Goal: Register for event/course

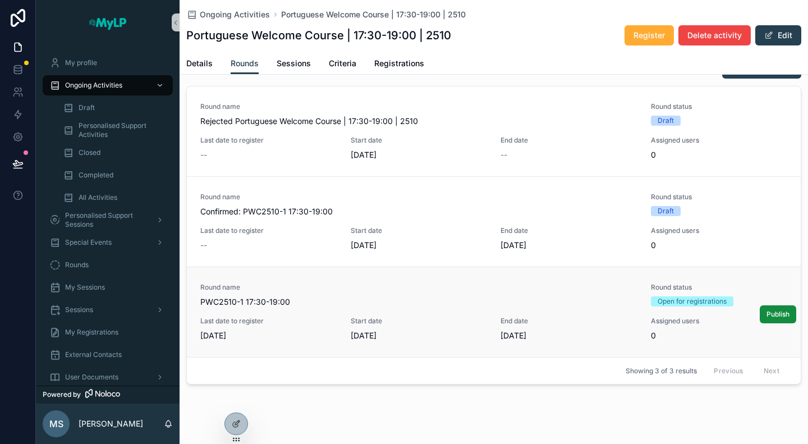
scroll to position [98, 0]
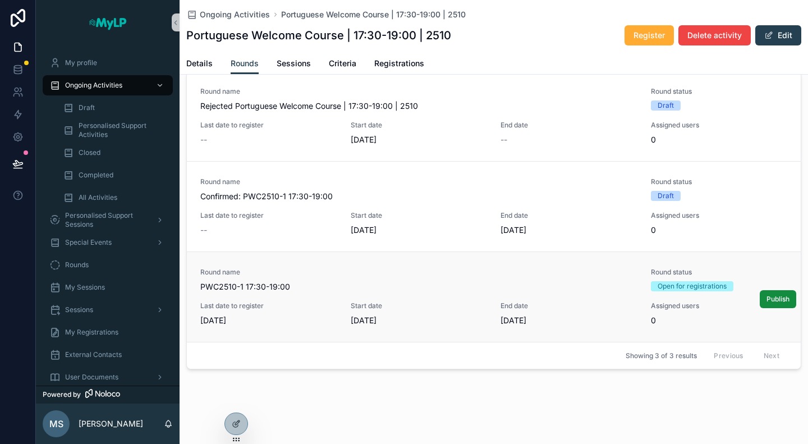
click at [488, 278] on div "Round name PWC2510-1 17:30-19:00" at bounding box center [418, 280] width 437 height 25
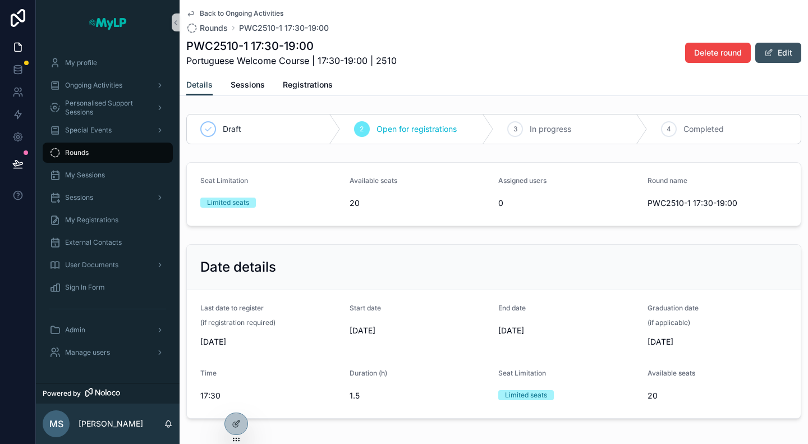
click at [784, 53] on button "Edit" at bounding box center [778, 53] width 46 height 20
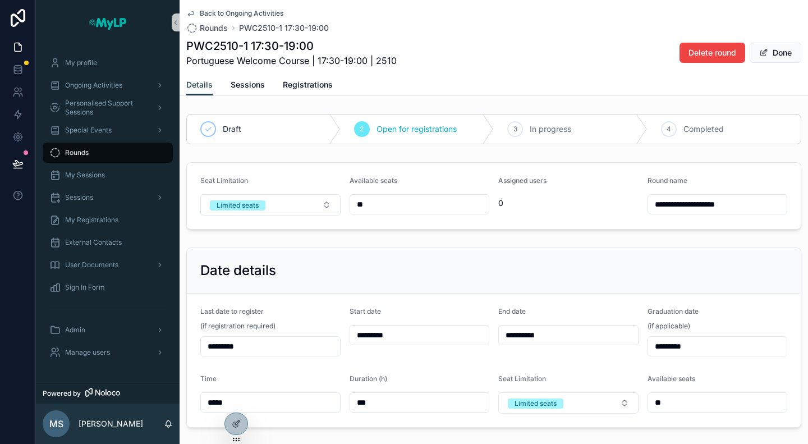
click at [648, 203] on input "**********" at bounding box center [717, 204] width 139 height 16
type input "**********"
click at [768, 53] on button "Done" at bounding box center [775, 53] width 52 height 20
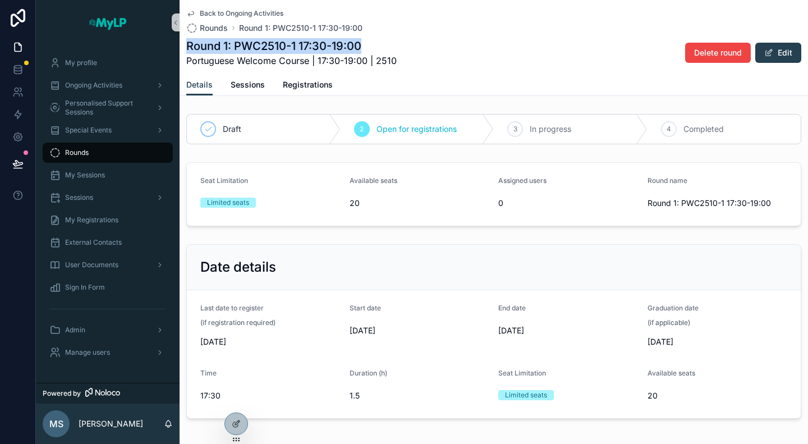
drag, startPoint x: 380, startPoint y: 45, endPoint x: 188, endPoint y: 48, distance: 192.4
click at [188, 48] on h1 "Round 1: PWC2510-1 17:30-19:00" at bounding box center [291, 46] width 210 height 16
copy h1 "Round 1: PWC2510-1 17:30-19:00"
click at [188, 48] on h1 "Round 1: PWC2510-1 17:30-19:00" at bounding box center [291, 46] width 210 height 16
drag, startPoint x: 188, startPoint y: 48, endPoint x: 367, endPoint y: 43, distance: 179.0
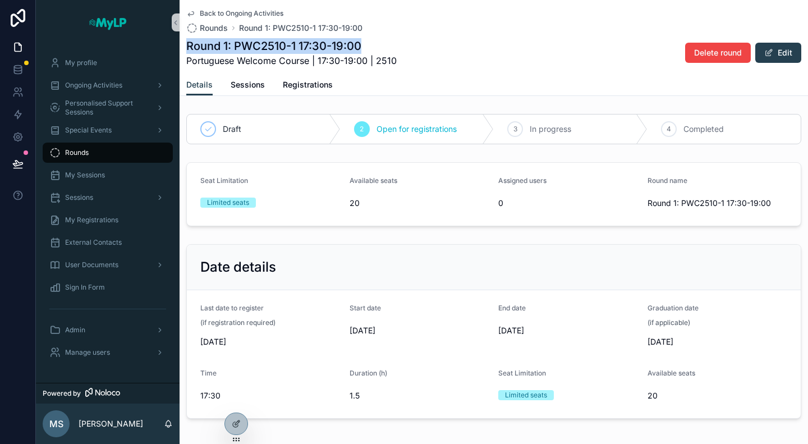
click at [367, 43] on h1 "Round 1: PWC2510-1 17:30-19:00" at bounding box center [291, 46] width 210 height 16
copy h1 "Round 1: PWC2510-1 17:30-19:00"
click at [481, 62] on div "Round 1: PWC2510-1 17:30-19:00 Portuguese Welcome Course | 17:30-19:00 | 2510 D…" at bounding box center [493, 52] width 615 height 29
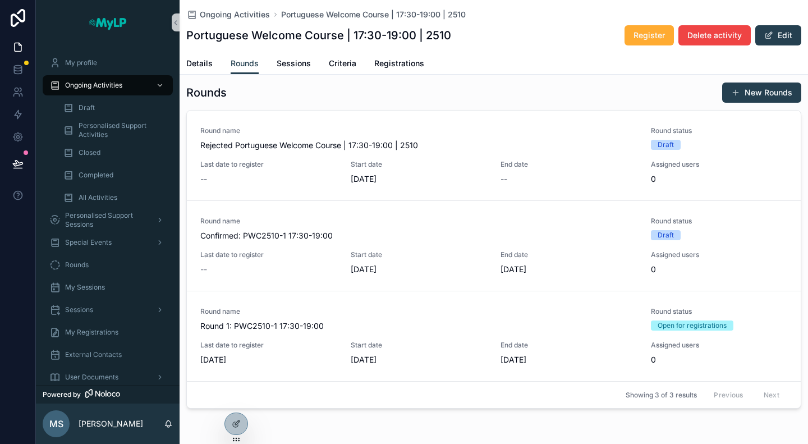
scroll to position [42, 0]
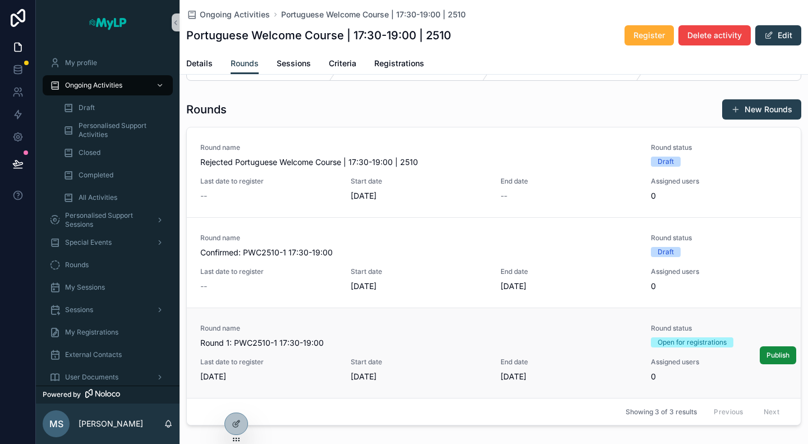
click at [584, 351] on div "Round name Round 1: PWC2510-1 17:30-19:00 Round status Open for registrations L…" at bounding box center [493, 353] width 587 height 58
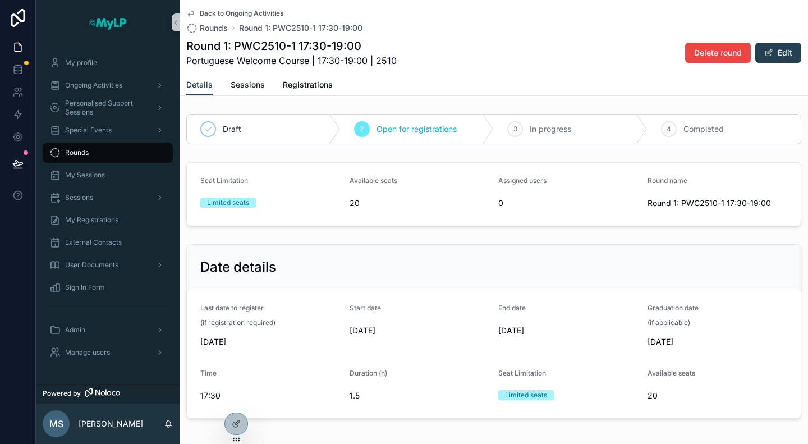
click at [248, 82] on span "Sessions" at bounding box center [248, 84] width 34 height 11
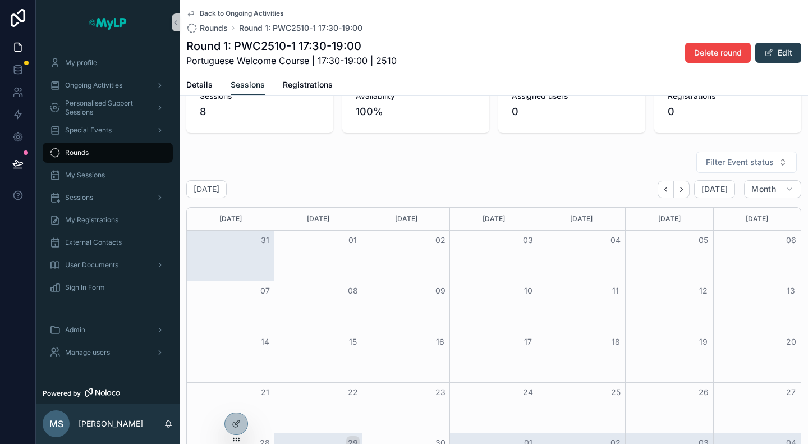
scroll to position [33, 0]
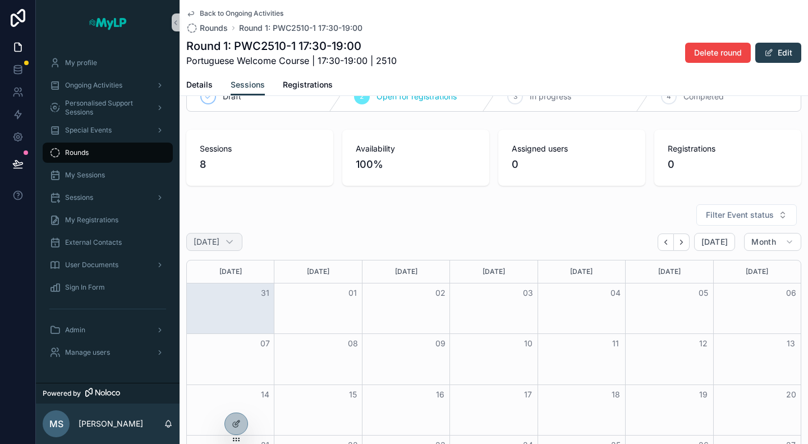
click at [219, 245] on h2 "September 2025" at bounding box center [207, 241] width 26 height 11
select select "****"
select select "*"
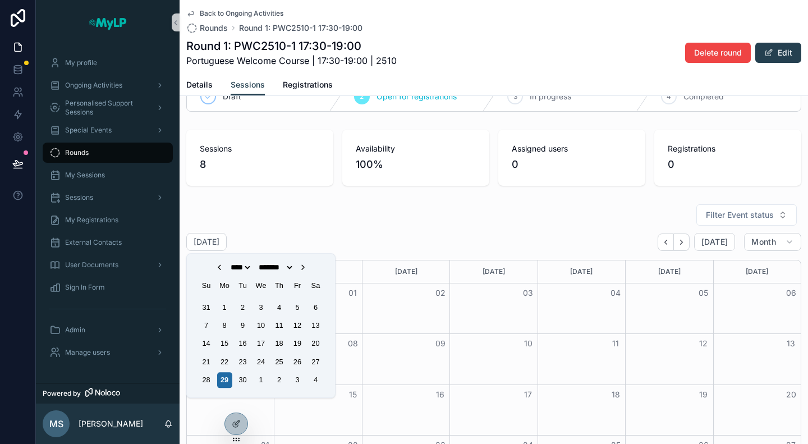
click at [303, 265] on div "**** **** **** **** **** **** **** **** **** **** **** **** **** **** **** ****…" at bounding box center [261, 267] width 135 height 9
click at [307, 268] on icon "Choose Date" at bounding box center [302, 267] width 9 height 9
click at [444, 226] on div "Filter Event status September 2025 Today Month Sunday Monday Tuesday Wednesday …" at bounding box center [493, 370] width 615 height 333
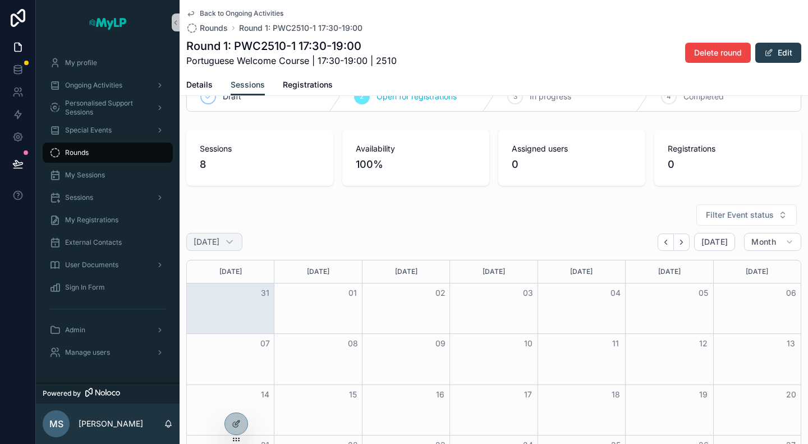
click at [231, 234] on div "September 2025" at bounding box center [214, 242] width 56 height 18
select select "****"
select select "*"
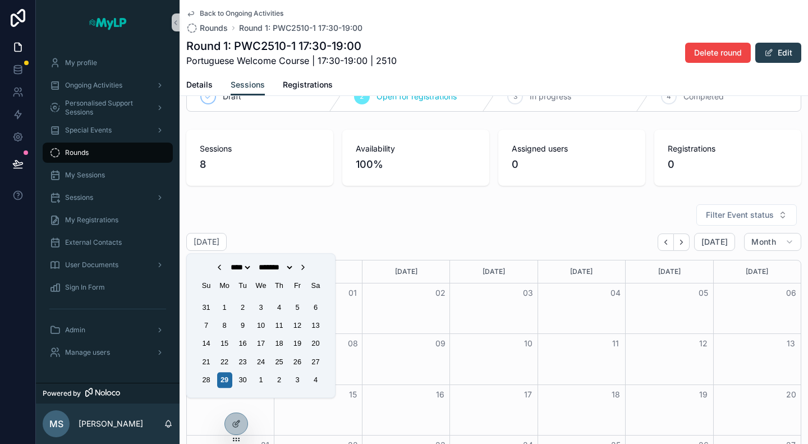
click at [307, 268] on icon "Choose Date" at bounding box center [302, 267] width 9 height 9
click at [225, 338] on div "13" at bounding box center [224, 343] width 15 height 15
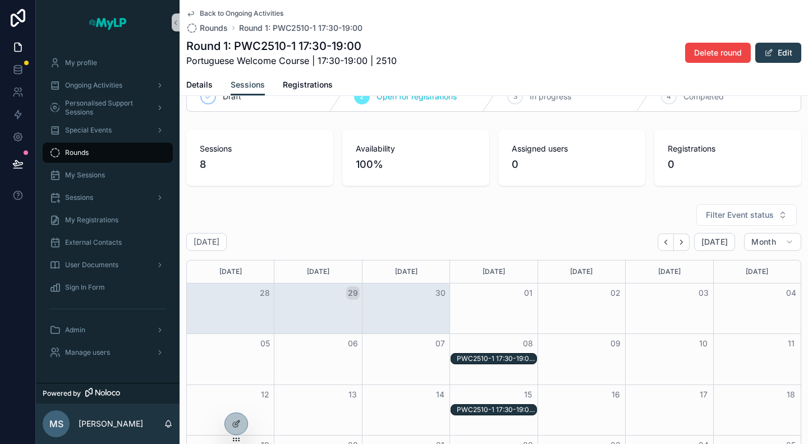
click at [472, 222] on div "Filter Event status" at bounding box center [493, 215] width 615 height 22
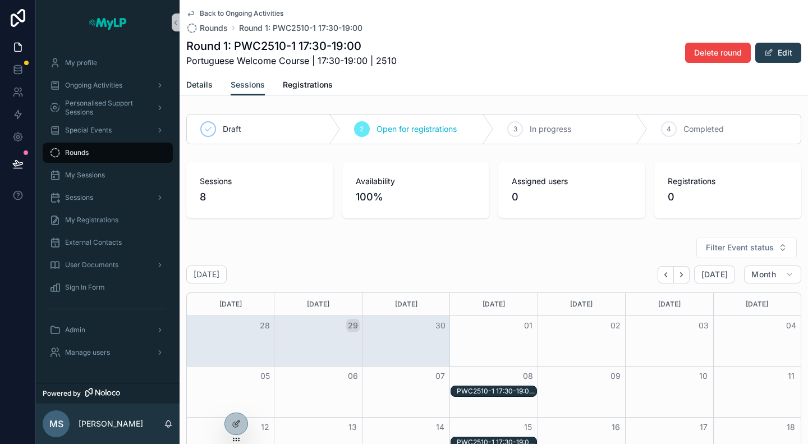
click at [201, 86] on span "Details" at bounding box center [199, 84] width 26 height 11
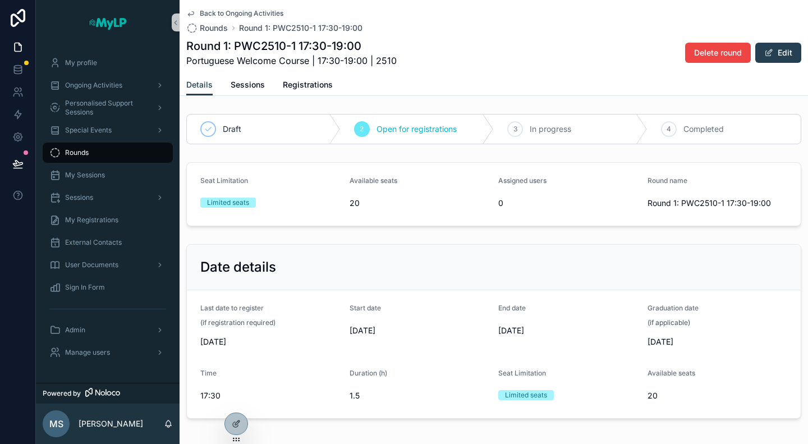
click at [212, 12] on span "Back to Ongoing Activities" at bounding box center [242, 13] width 84 height 9
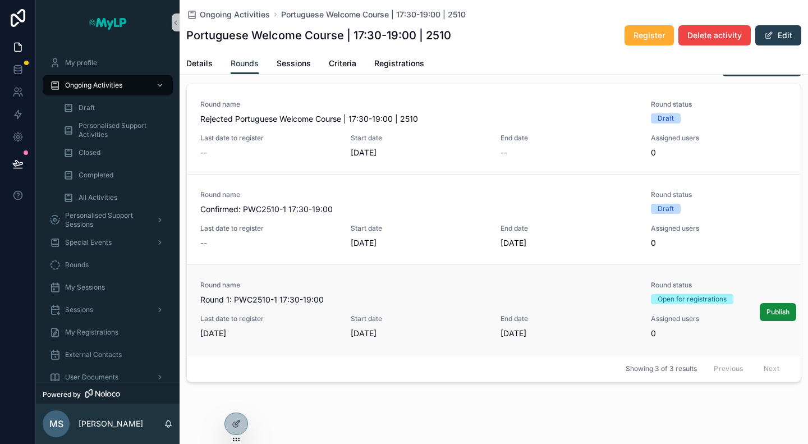
scroll to position [98, 0]
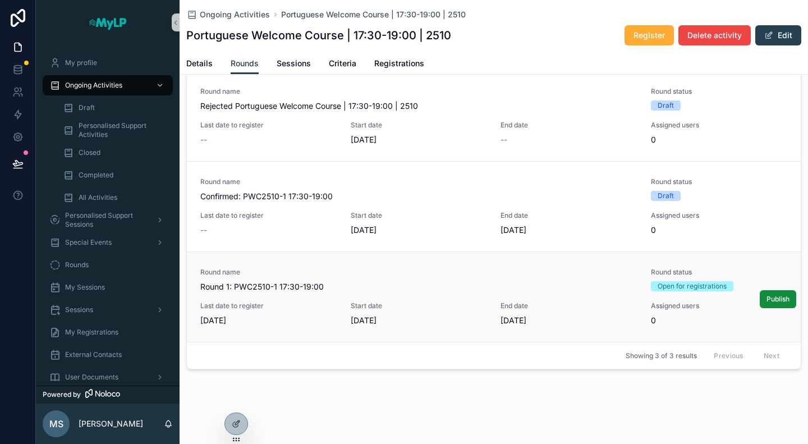
click at [459, 292] on div "Round name Round 1: PWC2510-1 17:30-19:00 Round status Open for registrations L…" at bounding box center [493, 297] width 587 height 58
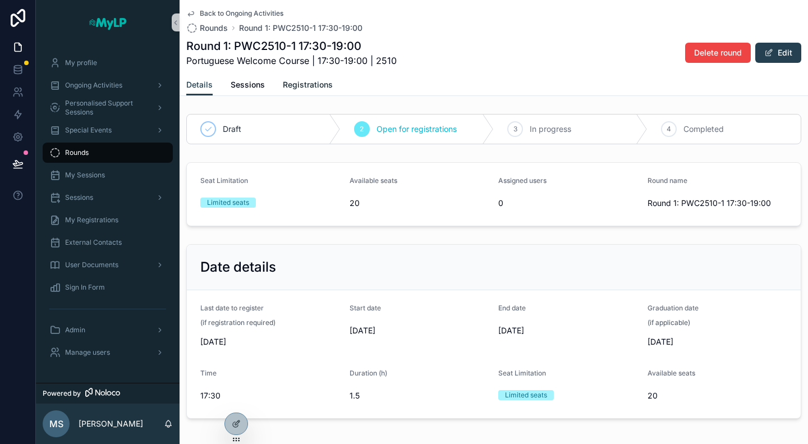
click at [301, 81] on span "Registrations" at bounding box center [308, 84] width 50 height 11
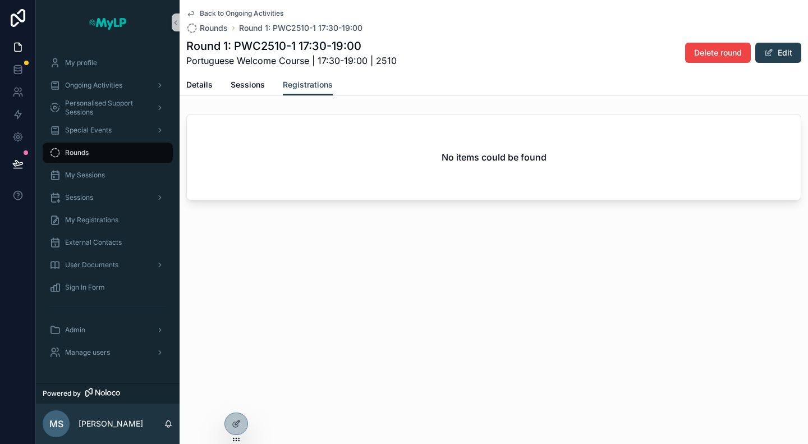
click at [214, 11] on span "Back to Ongoing Activities" at bounding box center [242, 13] width 84 height 9
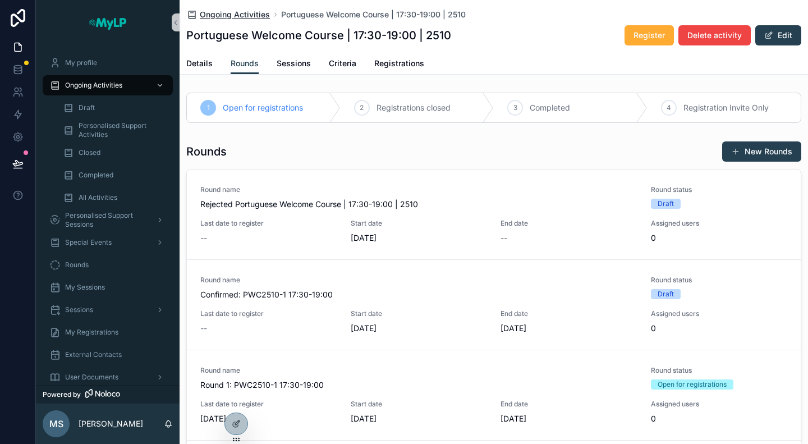
click at [227, 13] on span "Ongoing Activities" at bounding box center [235, 14] width 70 height 11
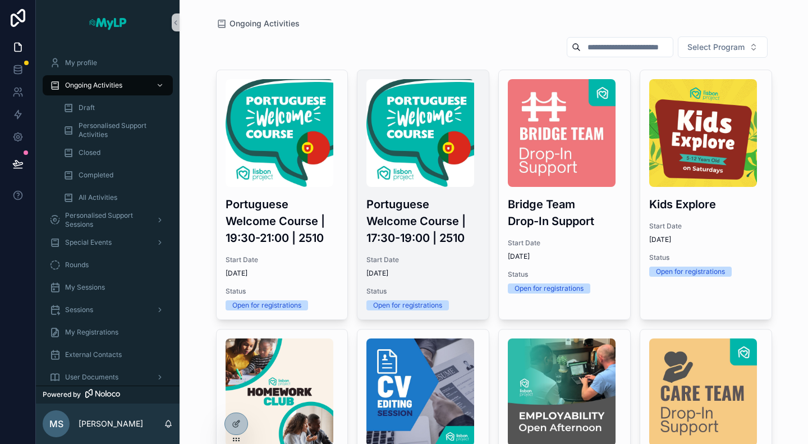
click at [393, 192] on div "Portuguese Welcome Course | 17:30-19:00 | 2510 Start Date [DATE] Status Open fo…" at bounding box center [422, 194] width 131 height 249
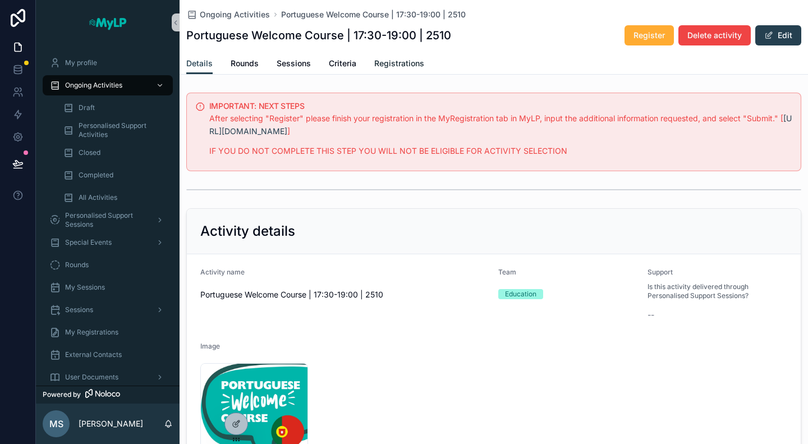
click at [394, 59] on span "Registrations" at bounding box center [399, 63] width 50 height 11
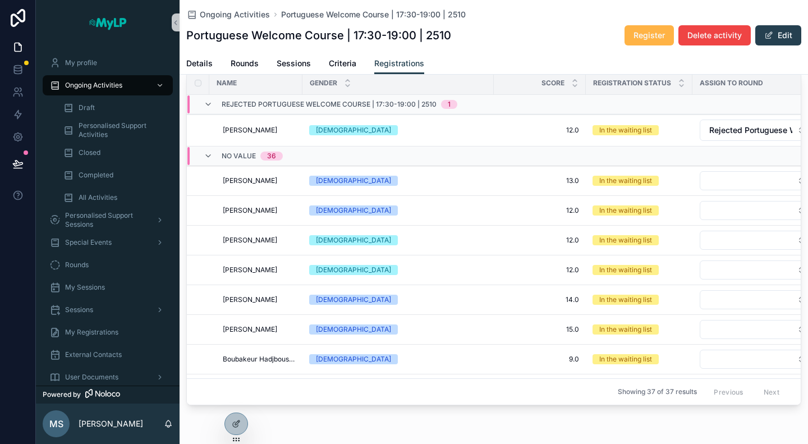
click at [636, 34] on span "Register" at bounding box center [648, 35] width 31 height 11
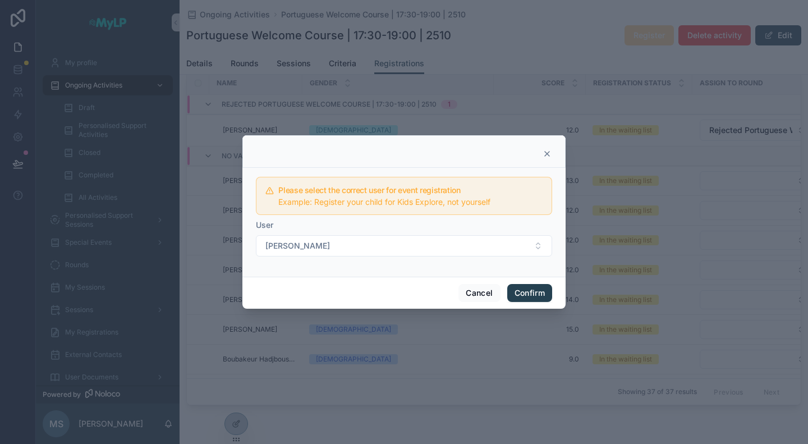
click at [545, 156] on icon at bounding box center [547, 153] width 4 height 4
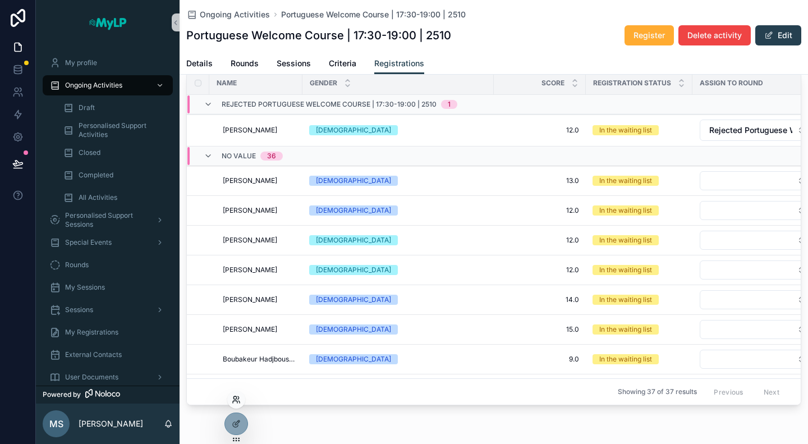
click at [233, 397] on icon at bounding box center [234, 397] width 3 height 3
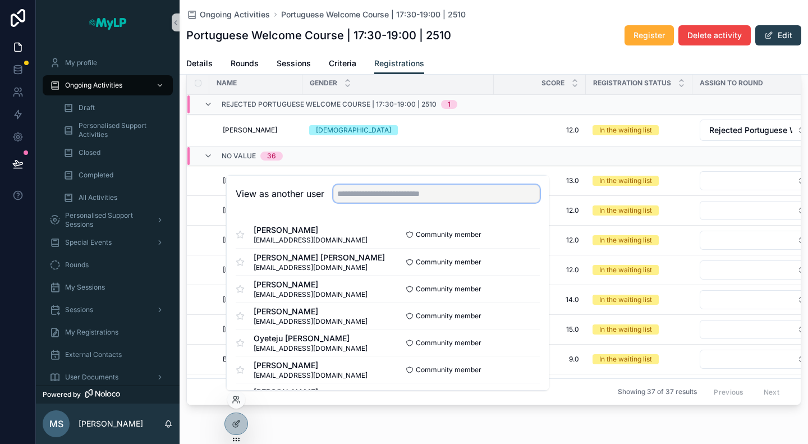
click at [350, 192] on input "text" at bounding box center [436, 194] width 206 height 18
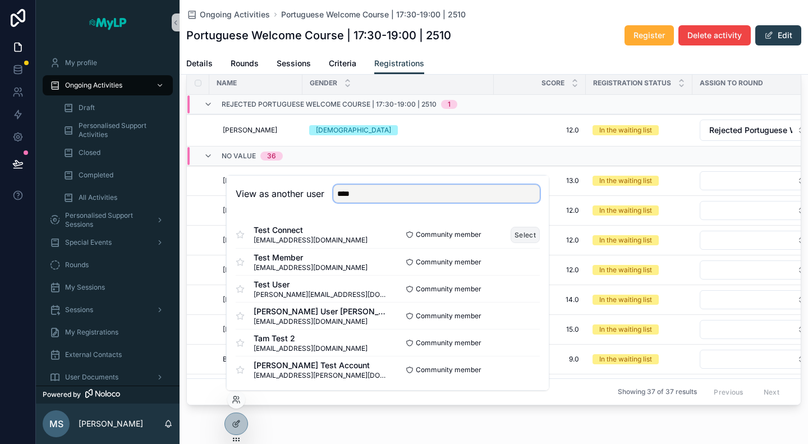
type input "****"
click at [514, 233] on button "Select" at bounding box center [524, 234] width 29 height 16
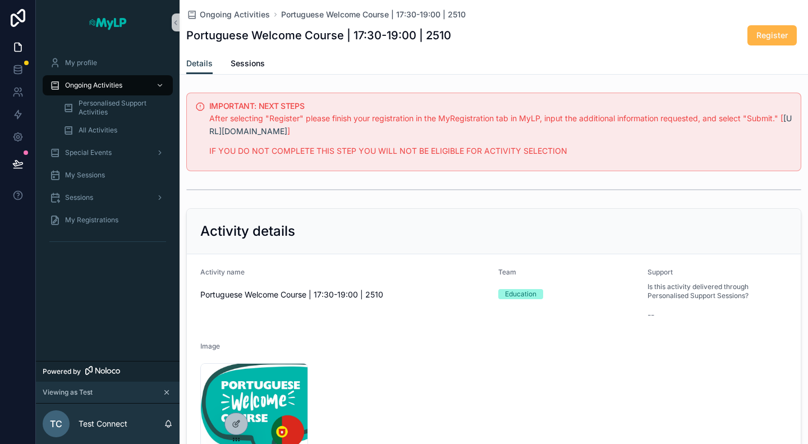
click at [756, 32] on span "Register" at bounding box center [771, 35] width 31 height 11
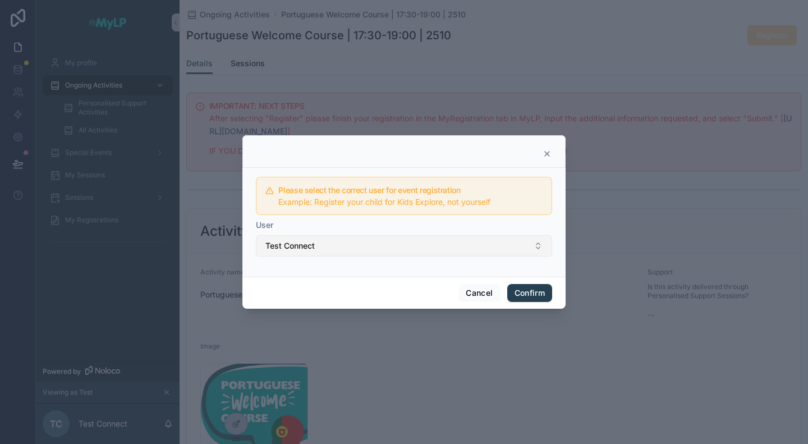
click at [440, 248] on button "Test Connect" at bounding box center [404, 245] width 296 height 21
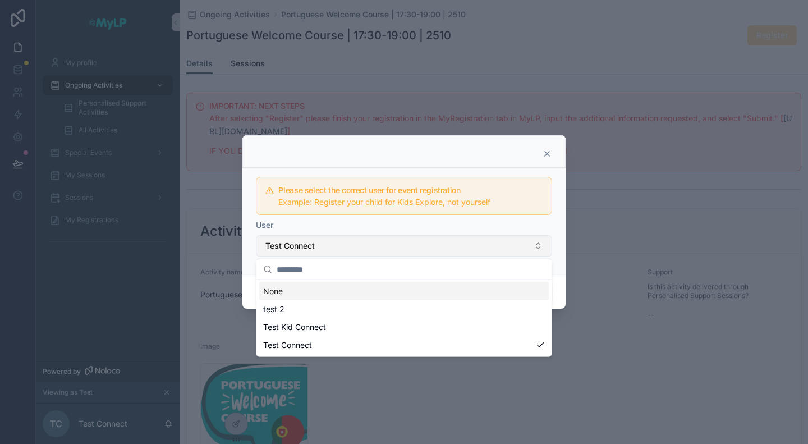
click at [441, 248] on button "Test Connect" at bounding box center [404, 245] width 296 height 21
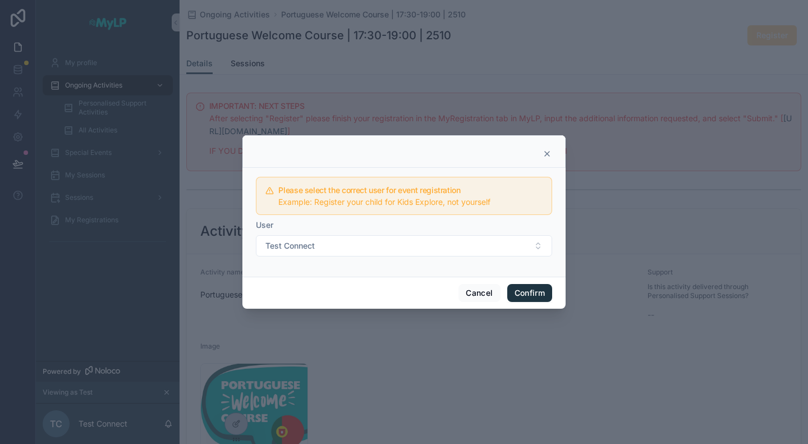
click at [525, 290] on button "Confirm" at bounding box center [529, 293] width 45 height 18
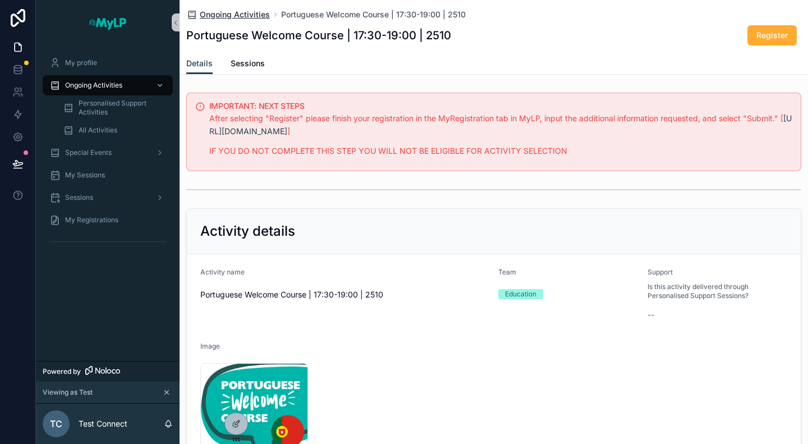
click at [257, 13] on span "Ongoing Activities" at bounding box center [235, 14] width 70 height 11
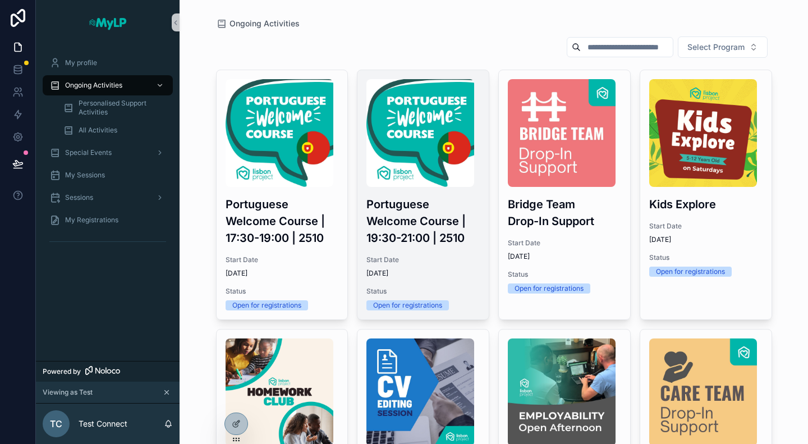
click at [402, 251] on div "Portuguese Welcome Course | 19:30-21:00 | 2510 Start Date 10/8/2025 Status Open…" at bounding box center [422, 194] width 131 height 249
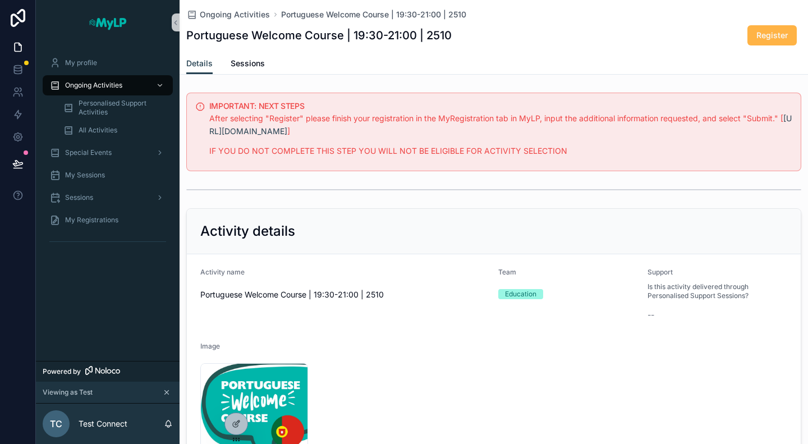
click at [756, 39] on span "Register" at bounding box center [771, 35] width 31 height 11
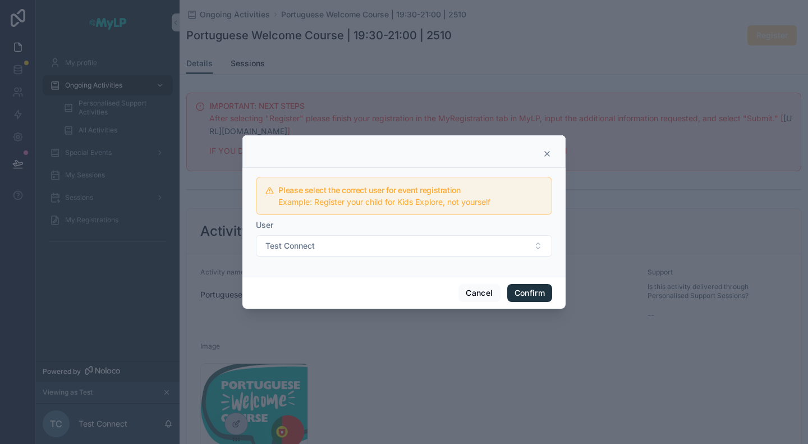
click at [528, 295] on button "Confirm" at bounding box center [529, 293] width 45 height 18
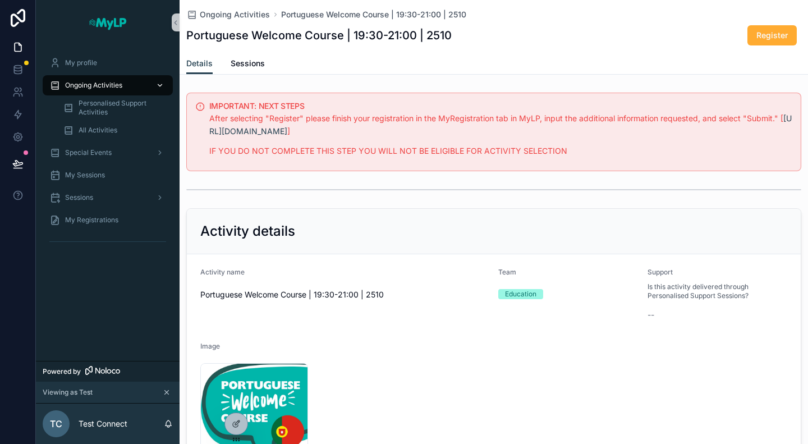
click at [109, 87] on span "Ongoing Activities" at bounding box center [93, 85] width 57 height 9
click at [113, 86] on span "Ongoing Activities" at bounding box center [93, 85] width 57 height 9
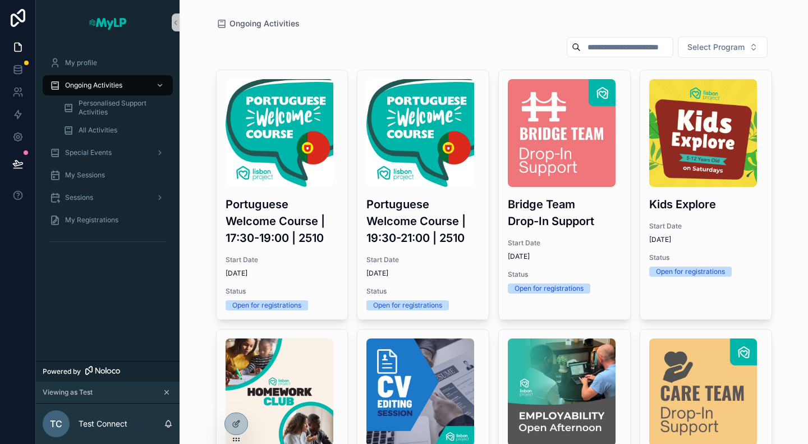
click at [418, 206] on h3 "Portuguese Welcome Course | 19:30-21:00 | 2510" at bounding box center [422, 221] width 113 height 50
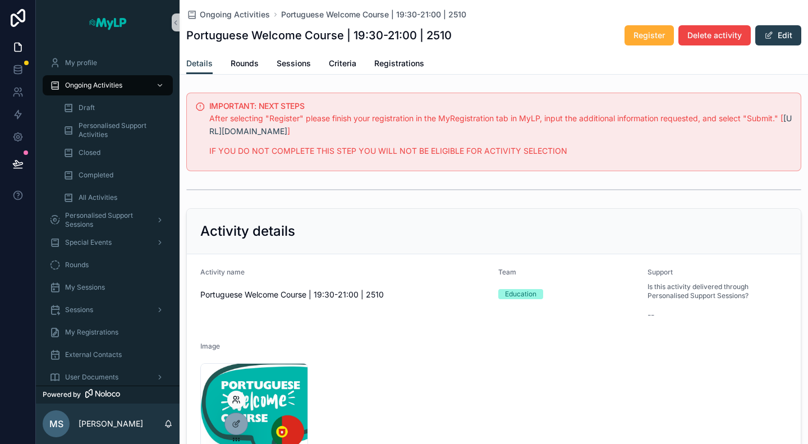
click at [238, 402] on icon at bounding box center [236, 399] width 9 height 9
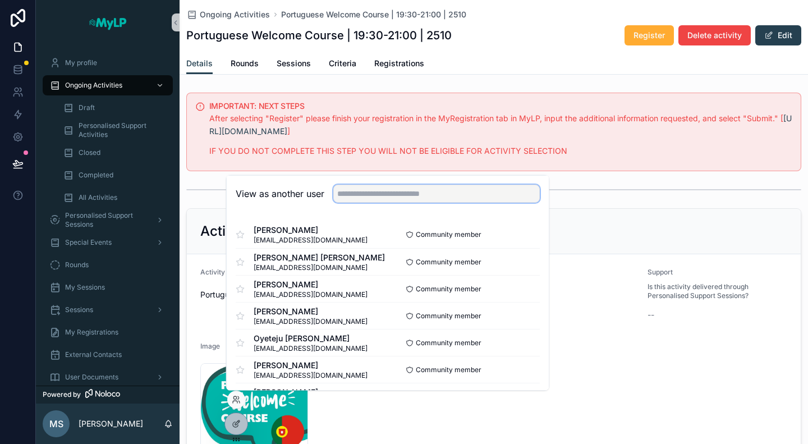
click at [379, 191] on input "text" at bounding box center [436, 194] width 206 height 18
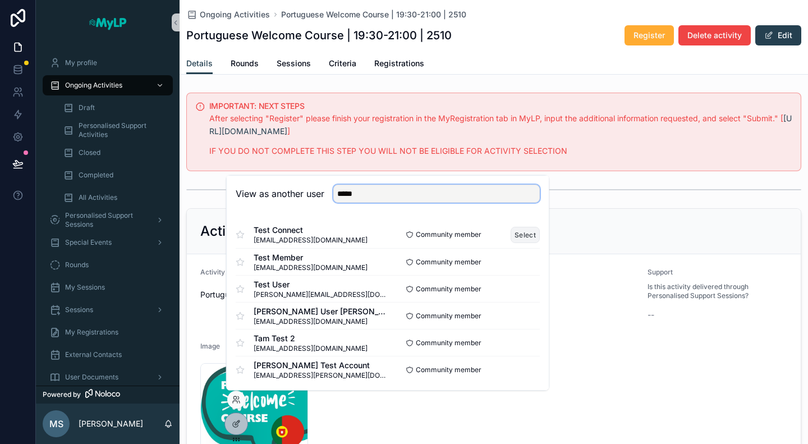
type input "****"
click at [518, 232] on button "Select" at bounding box center [524, 234] width 29 height 16
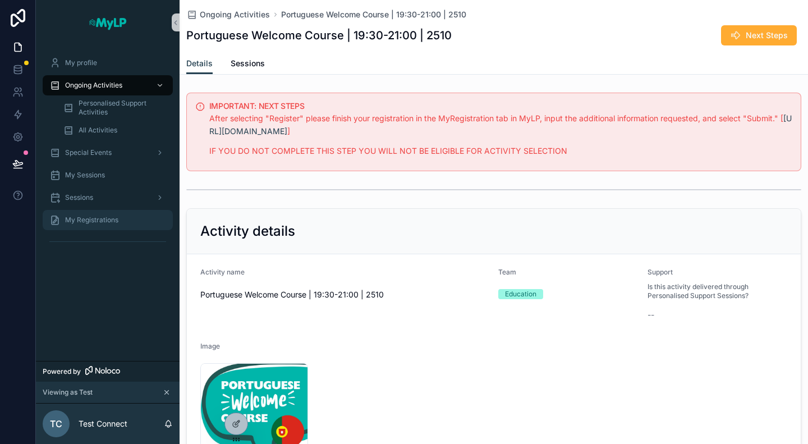
click at [96, 223] on span "My Registrations" at bounding box center [91, 219] width 53 height 9
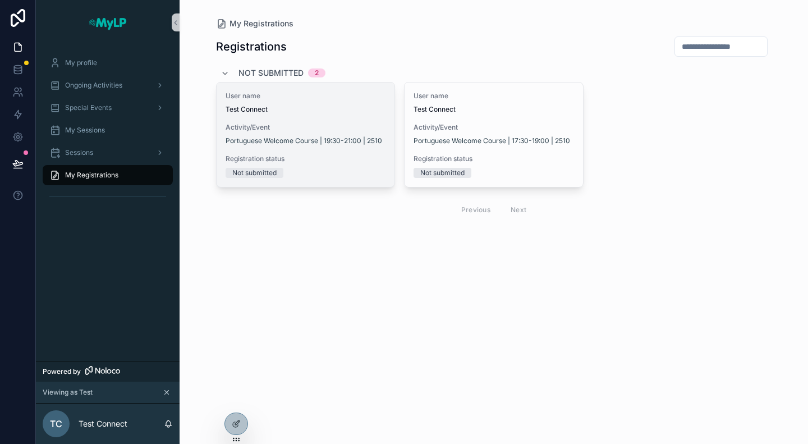
click at [326, 152] on div "User name Test Connect Activity/Event Portuguese Welcome Course | 19:30-21:00 |…" at bounding box center [306, 134] width 178 height 104
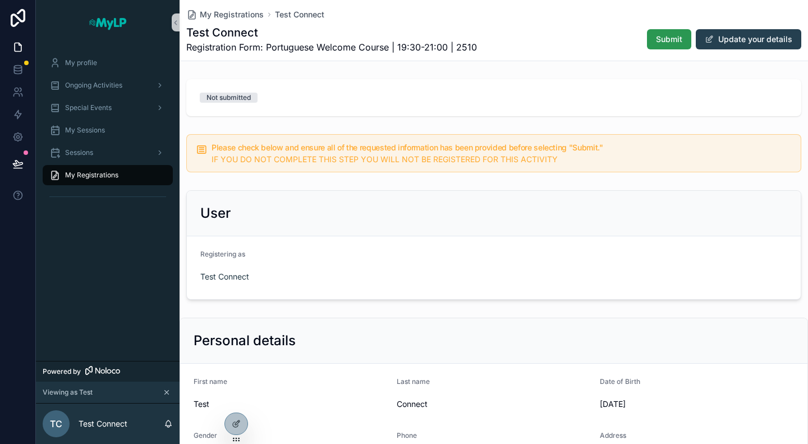
click at [661, 39] on span "Submit" at bounding box center [669, 39] width 26 height 11
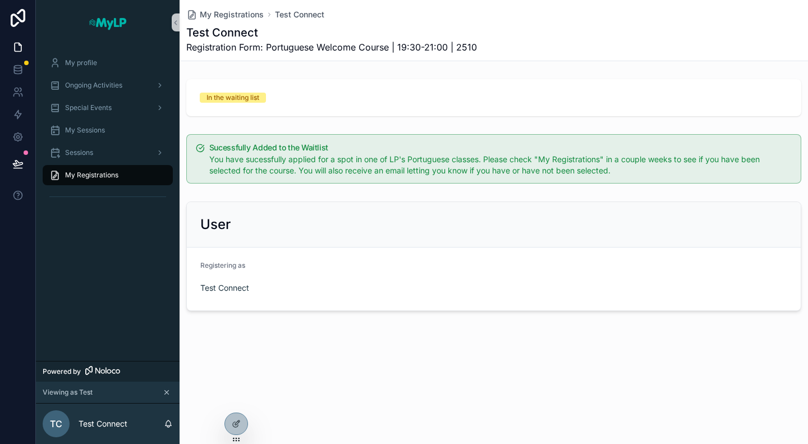
click at [109, 172] on span "My Registrations" at bounding box center [91, 175] width 53 height 9
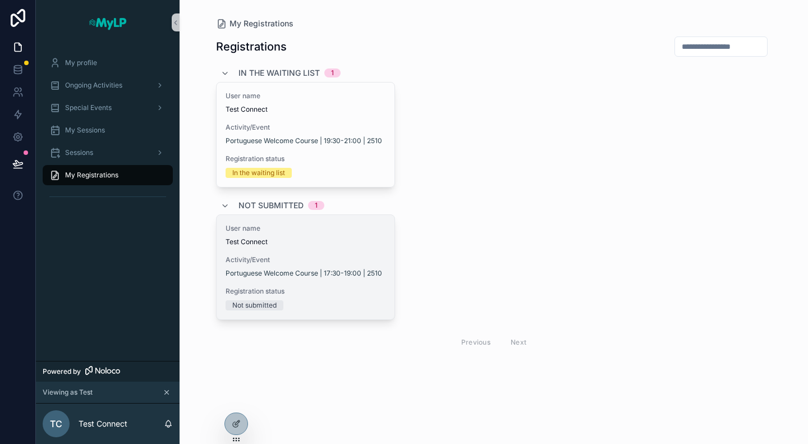
click at [358, 255] on span "Activity/Event" at bounding box center [305, 259] width 160 height 9
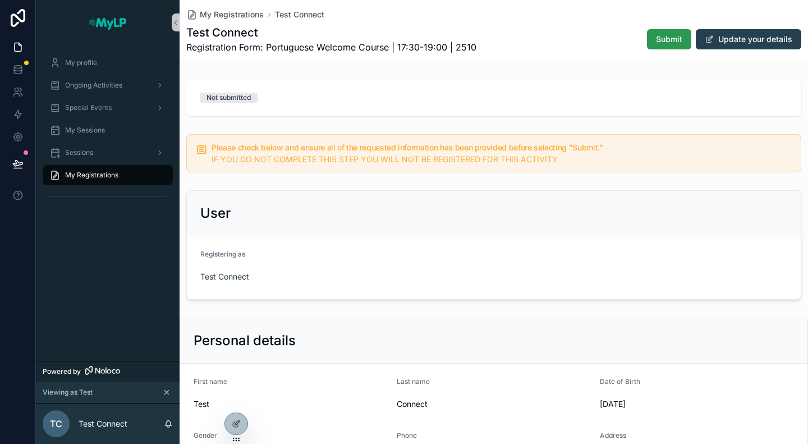
click at [665, 45] on button "Submit" at bounding box center [669, 39] width 44 height 20
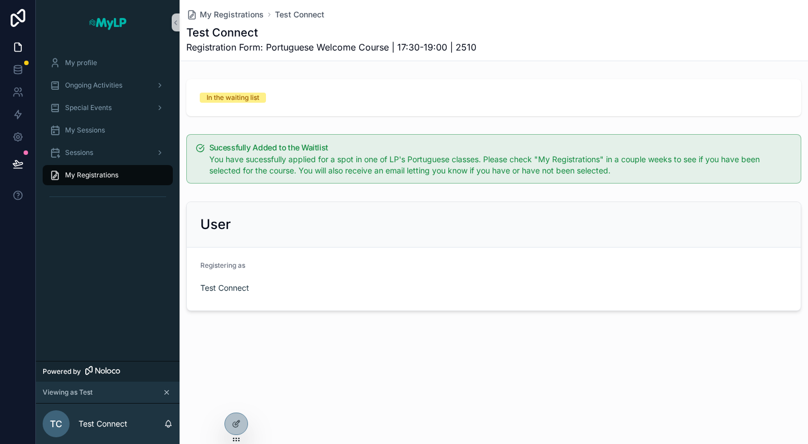
click at [592, 374] on div "My Registrations Test Connect Test Connect Registration Form: Portuguese Welcom…" at bounding box center [493, 193] width 628 height 387
click at [592, 361] on div "My Registrations Test Connect Test Connect Registration Form: Portuguese Welcom…" at bounding box center [493, 193] width 628 height 387
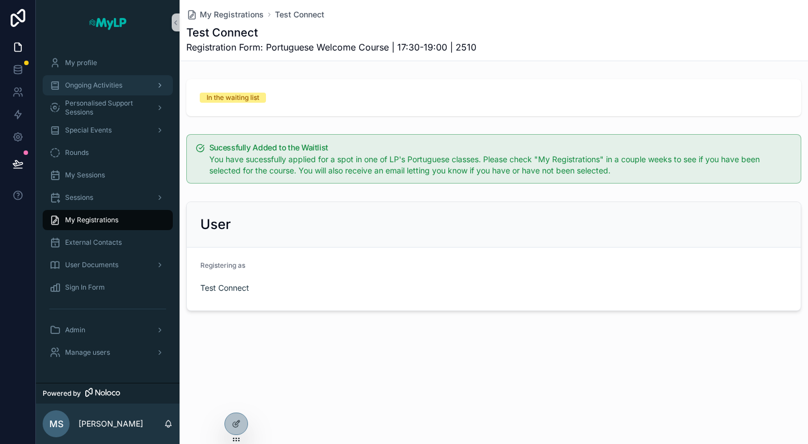
click at [114, 81] on span "Ongoing Activities" at bounding box center [93, 85] width 57 height 9
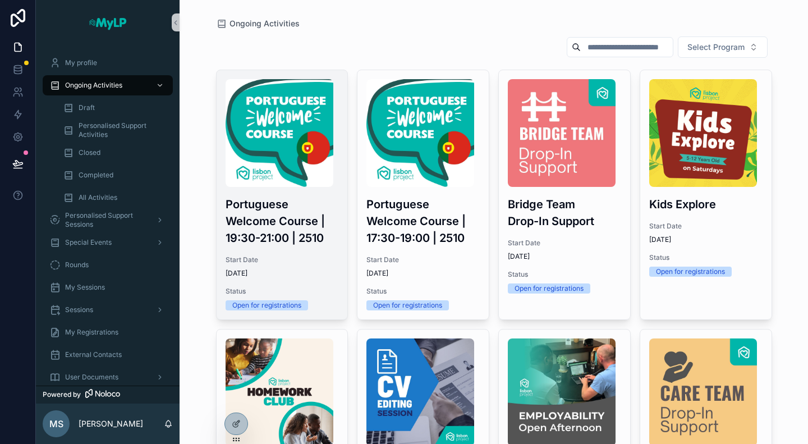
click at [298, 277] on span "[DATE]" at bounding box center [281, 273] width 113 height 9
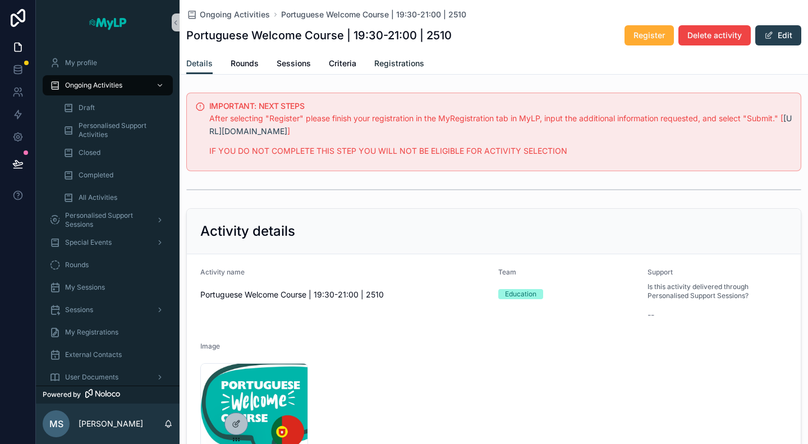
click at [388, 68] on span "Registrations" at bounding box center [399, 63] width 50 height 11
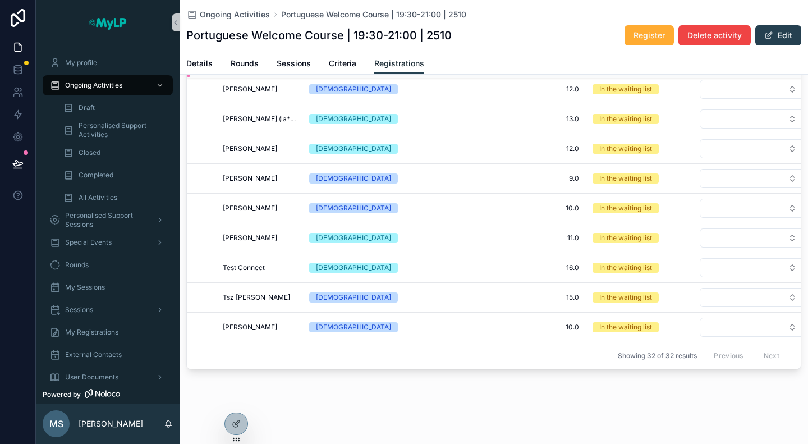
scroll to position [722, 0]
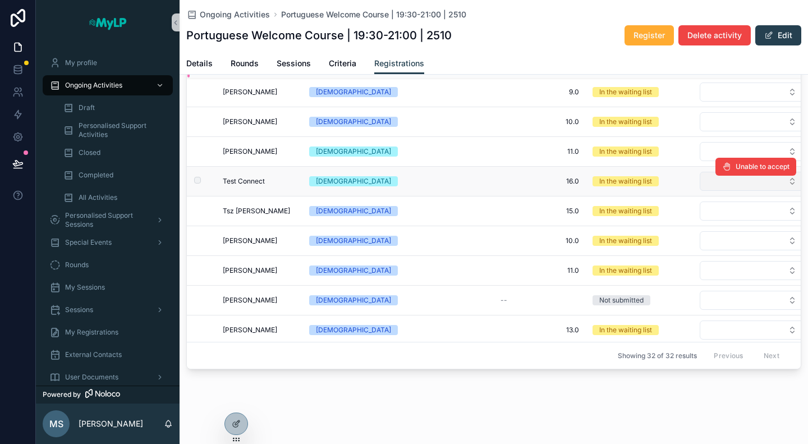
click at [747, 173] on button "Select Button" at bounding box center [752, 181] width 107 height 19
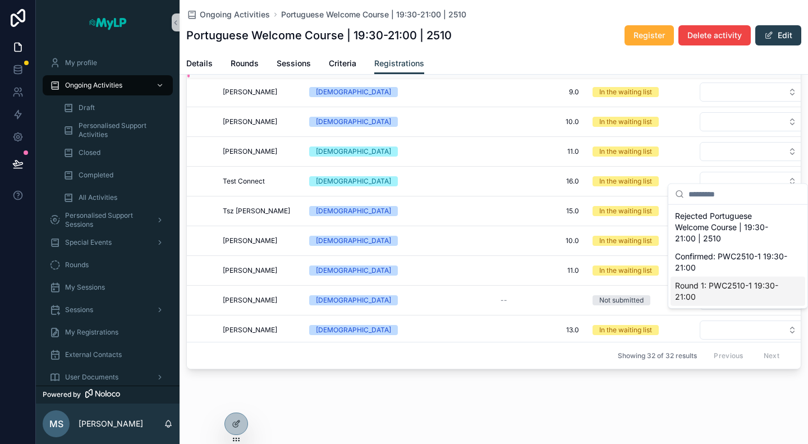
click at [727, 289] on span "Round 1: PWC2510-1 19:30-21:00" at bounding box center [731, 291] width 112 height 22
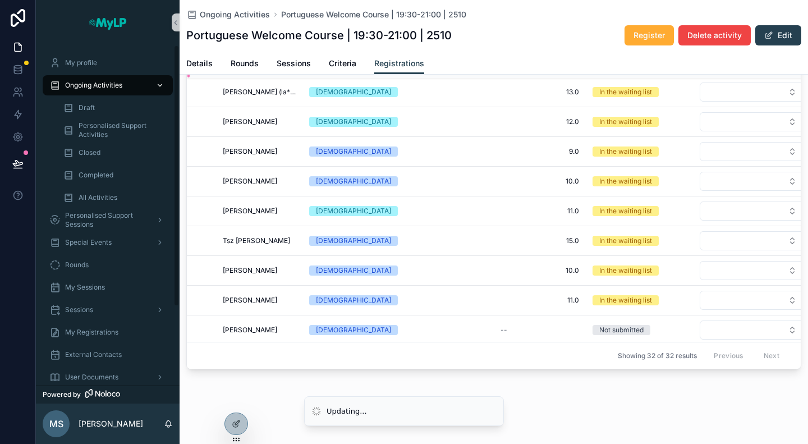
click at [93, 86] on span "Ongoing Activities" at bounding box center [93, 85] width 57 height 9
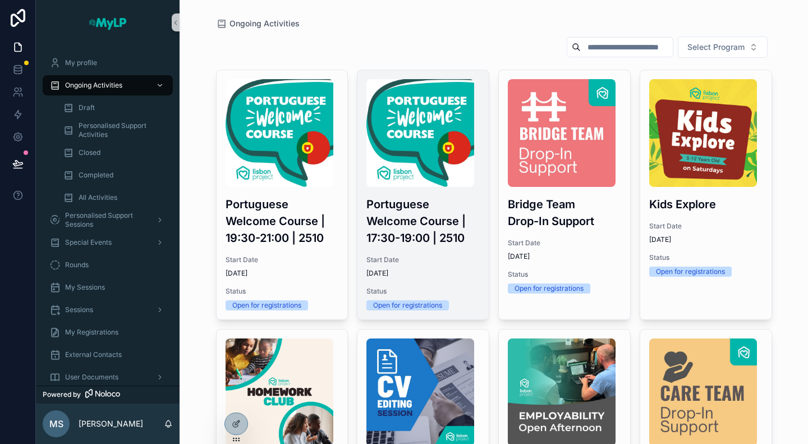
click at [443, 255] on span "Start Date" at bounding box center [422, 259] width 113 height 9
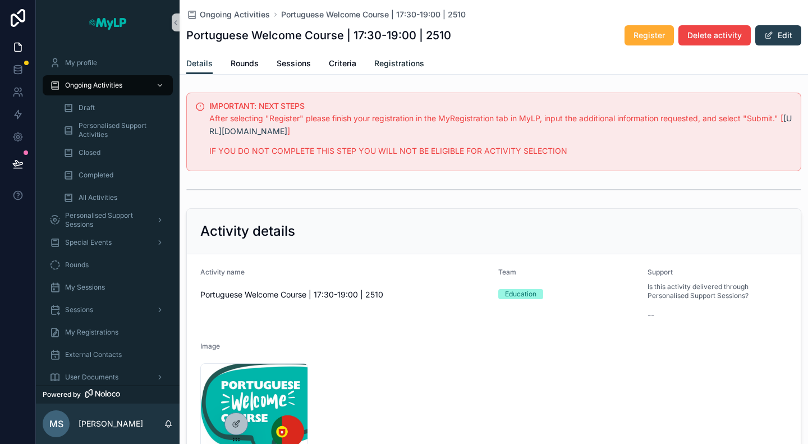
click at [405, 60] on span "Registrations" at bounding box center [399, 63] width 50 height 11
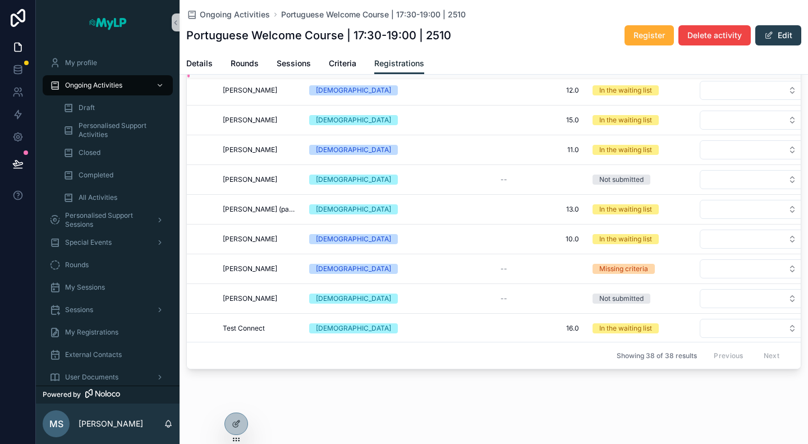
scroll to position [797, 0]
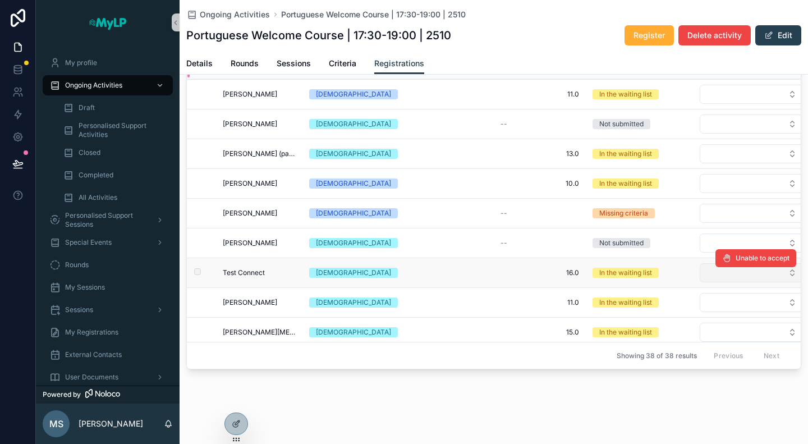
click at [743, 272] on button "Select Button" at bounding box center [752, 272] width 107 height 19
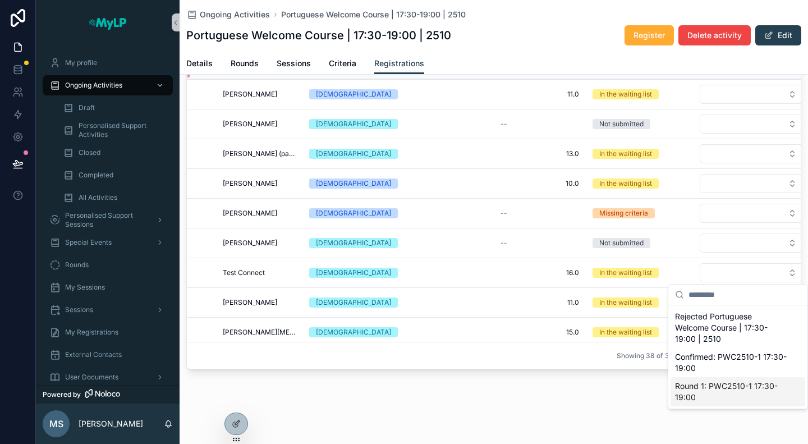
click at [720, 395] on span "Round 1: PWC2510-1 17:30-19:00" at bounding box center [731, 391] width 112 height 22
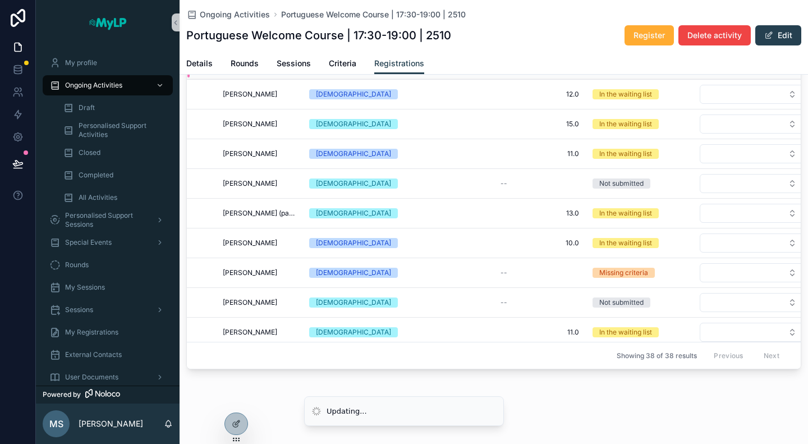
scroll to position [797, 0]
